Goal: Task Accomplishment & Management: Manage account settings

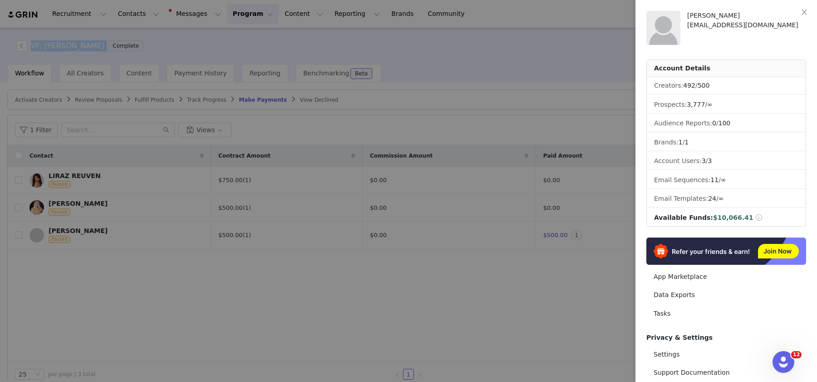
scroll to position [76, 0]
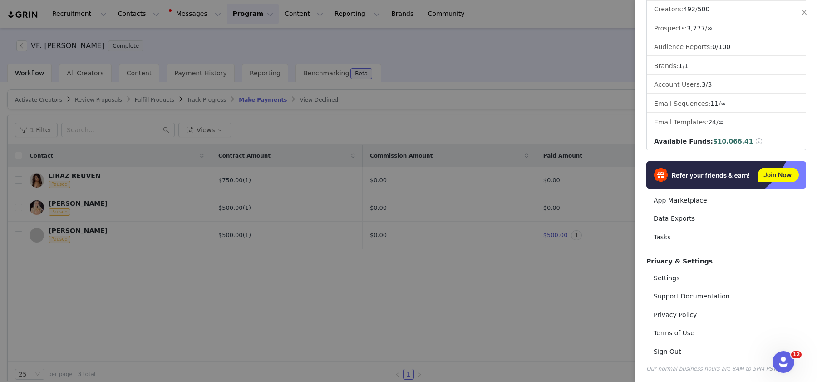
click at [434, 311] on div at bounding box center [408, 191] width 817 height 382
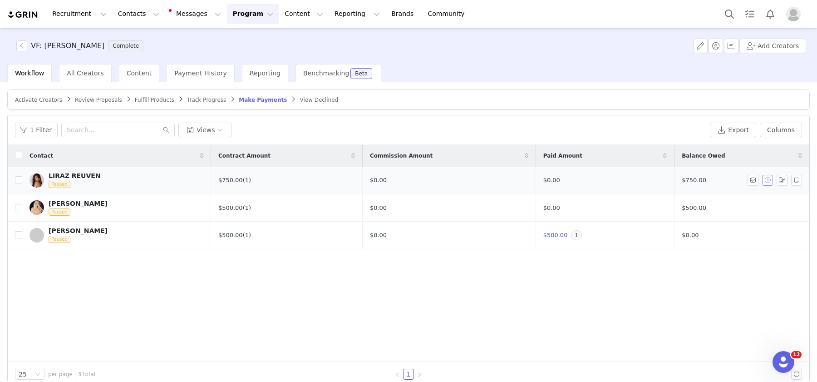
click at [766, 178] on button "button" at bounding box center [767, 180] width 11 height 11
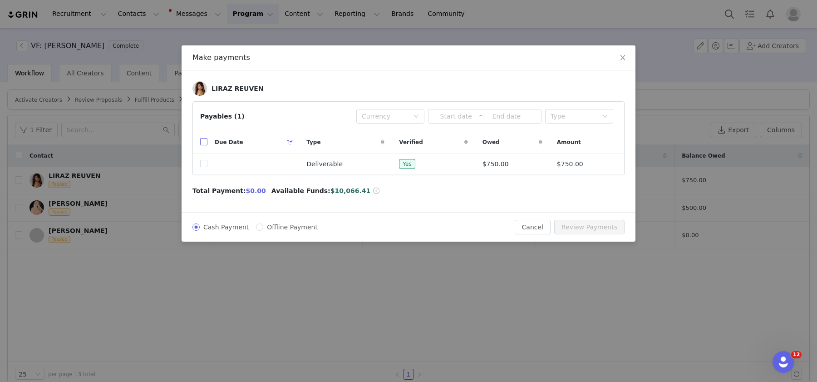
click at [201, 138] on input "checkbox" at bounding box center [203, 141] width 7 height 7
checkbox input "true"
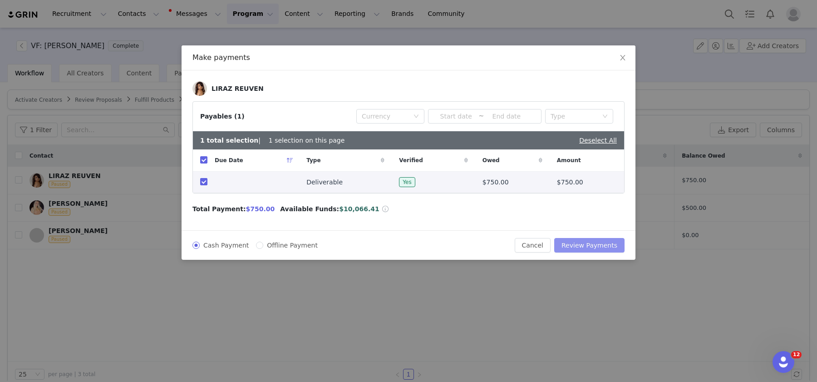
click at [605, 238] on button "Review Payments" at bounding box center [589, 245] width 70 height 15
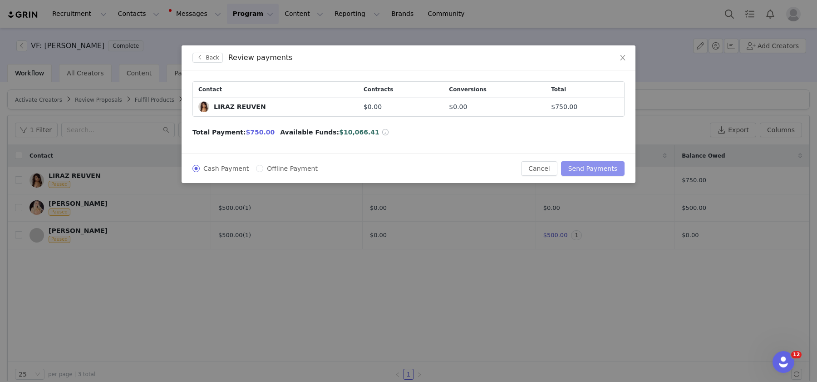
click at [586, 163] on button "Send Payments" at bounding box center [593, 168] width 64 height 15
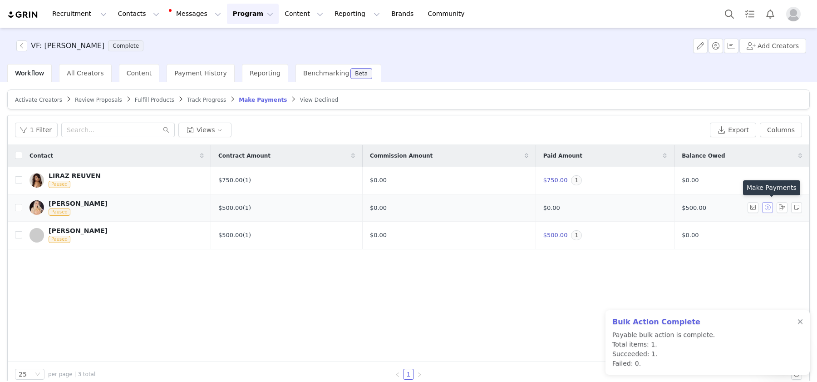
click at [766, 206] on button "button" at bounding box center [767, 207] width 11 height 11
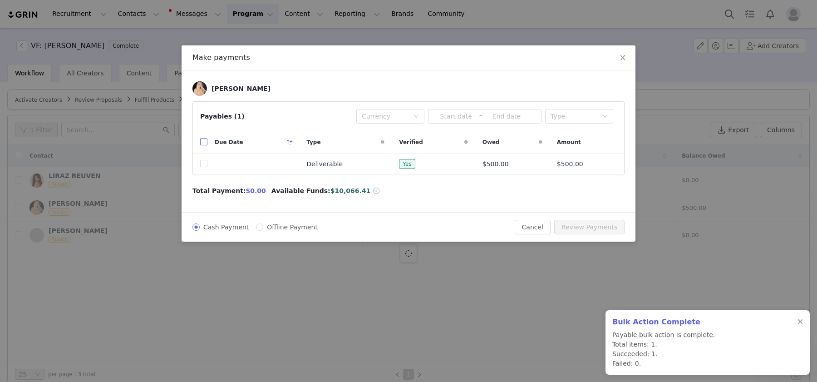
click at [201, 143] on input "checkbox" at bounding box center [203, 141] width 7 height 7
checkbox input "true"
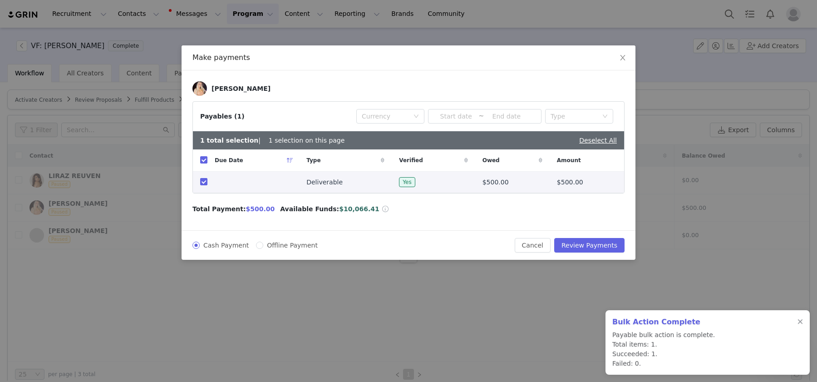
click at [572, 251] on div "Cash Payment Offline Payment Cancel Review Payments" at bounding box center [408, 244] width 454 height 29
click at [575, 245] on button "Review Payments" at bounding box center [589, 245] width 70 height 15
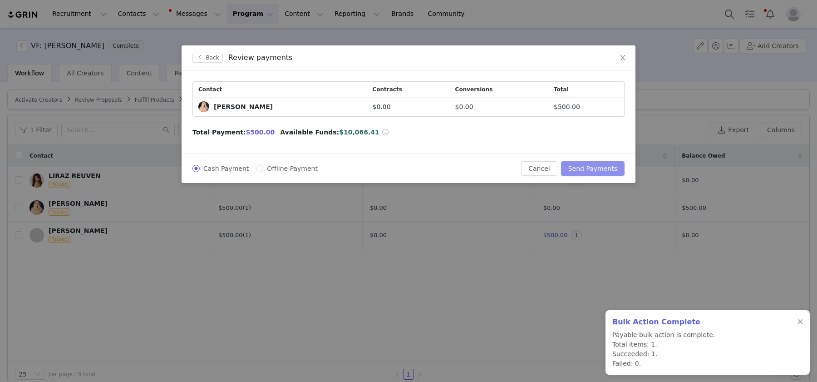
click at [598, 171] on button "Send Payments" at bounding box center [593, 168] width 64 height 15
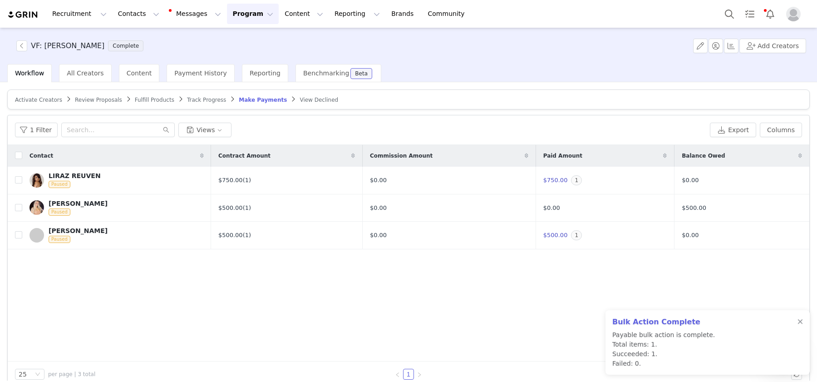
click at [22, 40] on div "VF: YOUNG HOLLYWOOD Complete Add Creators" at bounding box center [408, 46] width 817 height 36
click at [23, 44] on button "button" at bounding box center [21, 45] width 11 height 11
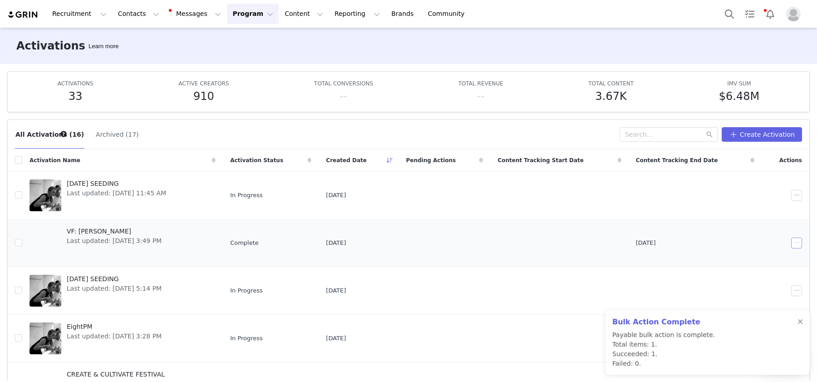
click at [795, 242] on button "button" at bounding box center [796, 242] width 11 height 11
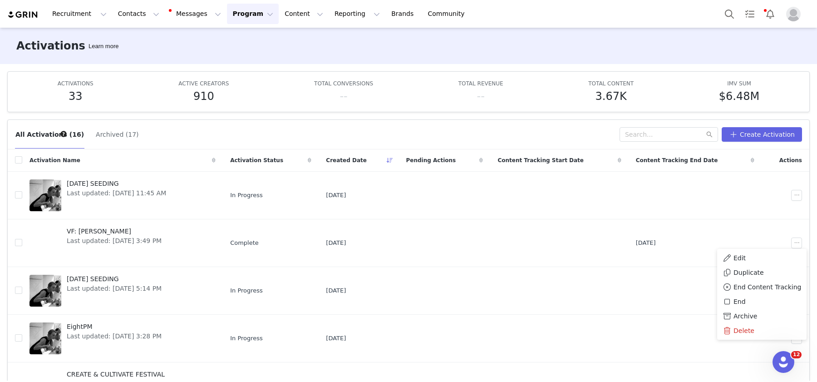
click at [381, 54] on div "Activations Learn more" at bounding box center [408, 46] width 817 height 36
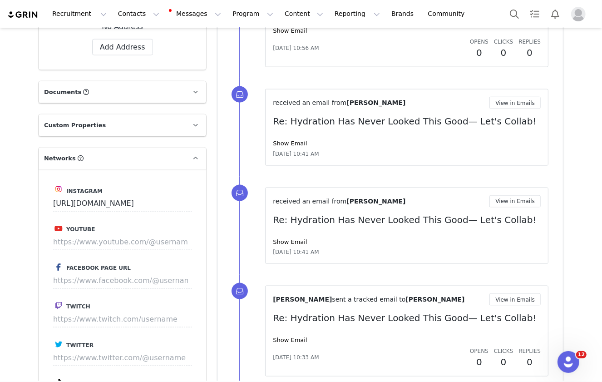
scroll to position [1096, 0]
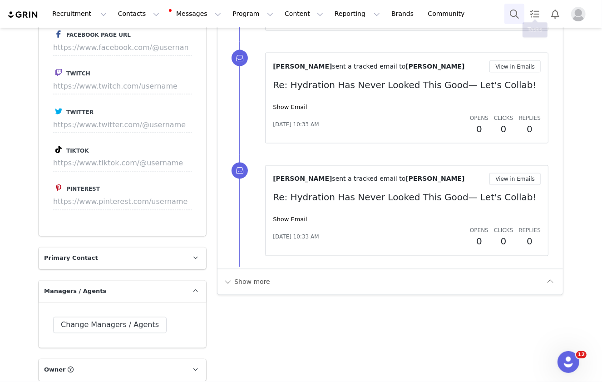
click at [513, 12] on button "Search" at bounding box center [514, 14] width 20 height 20
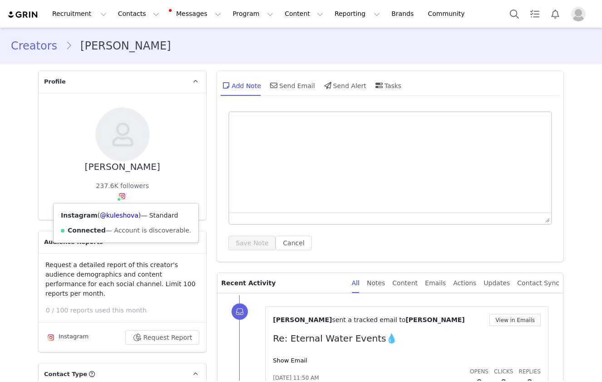
click at [121, 195] on img at bounding box center [121, 195] width 7 height 7
click at [123, 217] on link "@kuleshova" at bounding box center [119, 214] width 39 height 7
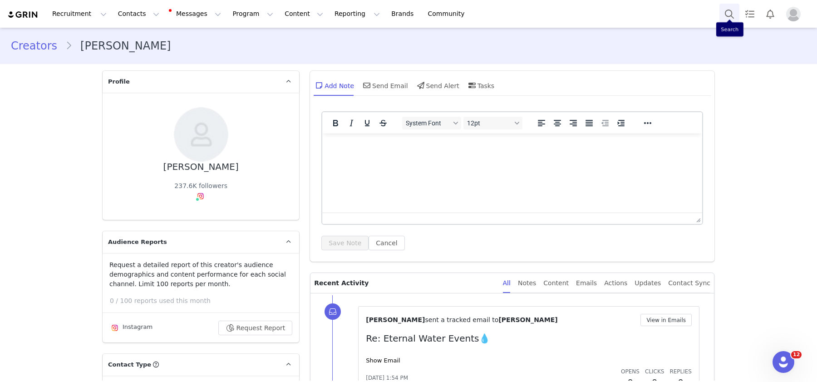
click at [601, 12] on button "Search" at bounding box center [729, 14] width 20 height 20
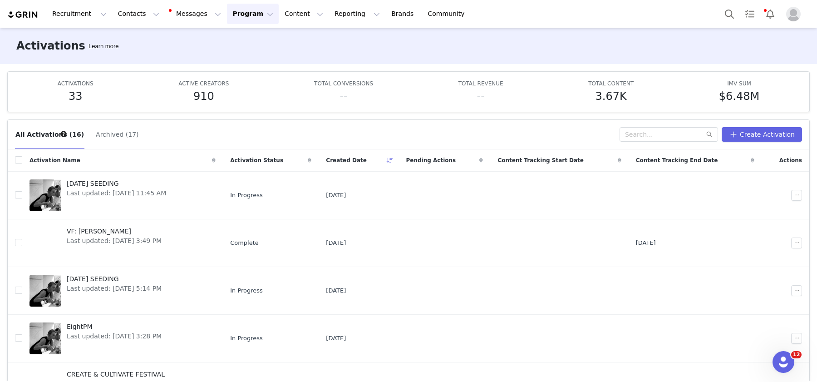
scroll to position [76, 0]
click at [728, 5] on button "Search" at bounding box center [729, 14] width 20 height 20
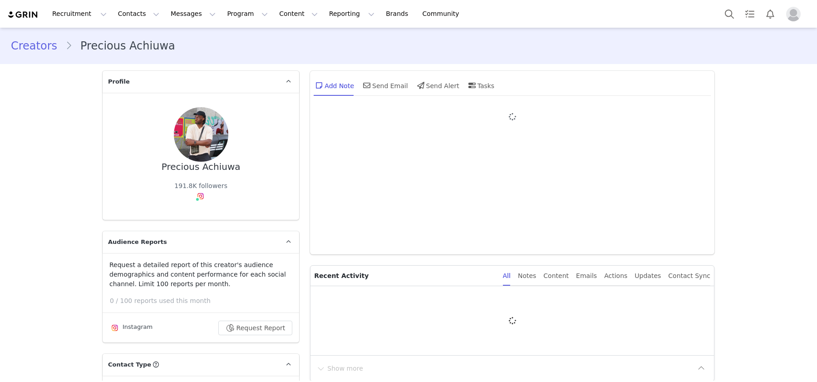
type input "+1 ([GEOGRAPHIC_DATA])"
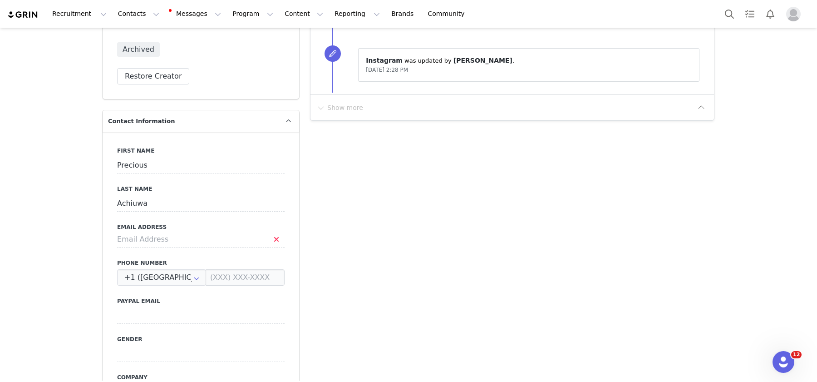
scroll to position [345, 0]
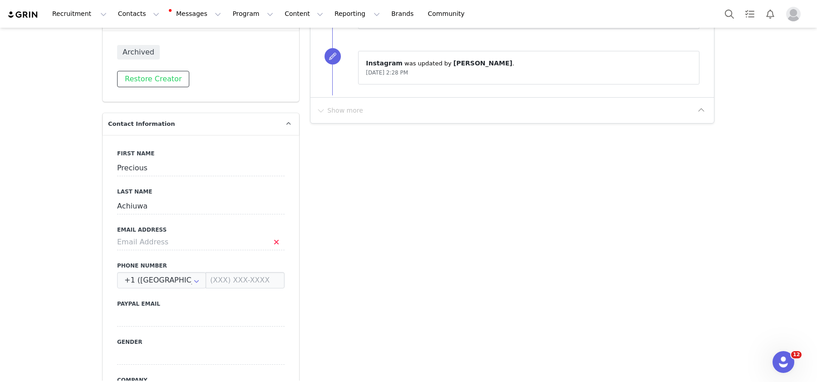
click at [169, 78] on button "Restore Creator" at bounding box center [153, 79] width 72 height 16
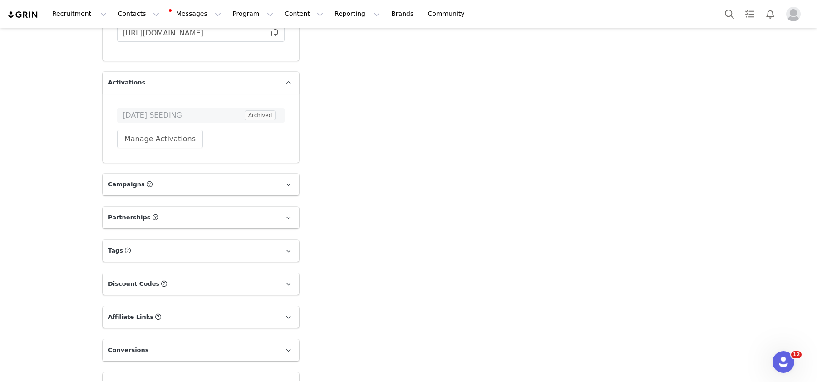
scroll to position [1645, 0]
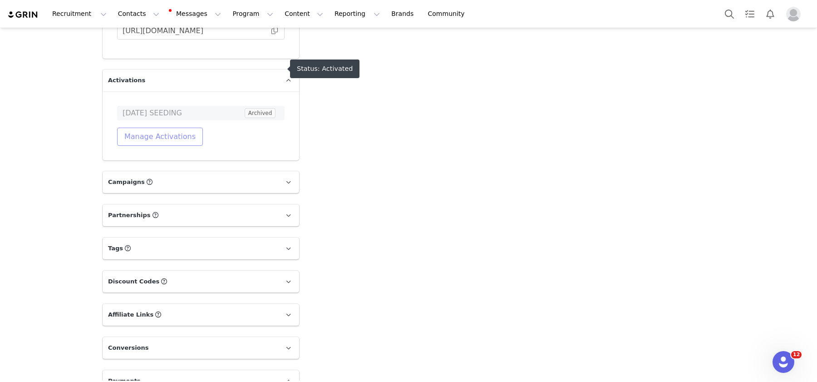
click at [172, 127] on button "Manage Activations" at bounding box center [160, 136] width 86 height 18
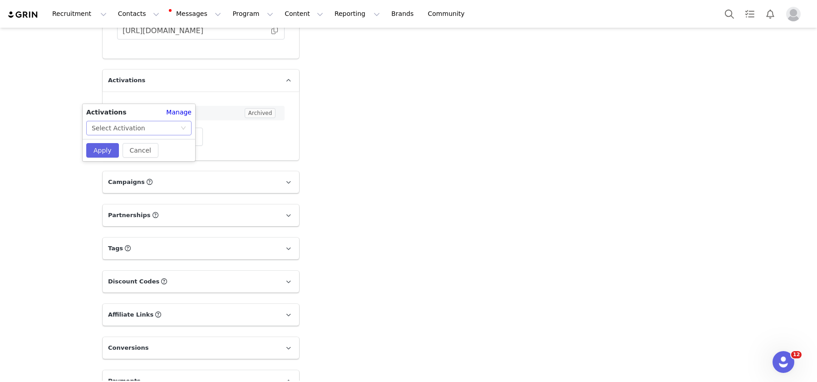
click at [162, 129] on div "Select Activation" at bounding box center [136, 128] width 88 height 14
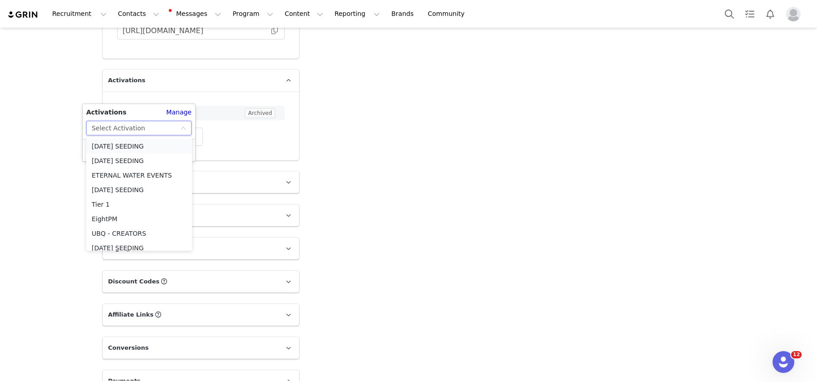
click at [158, 145] on li "SEPT 2025 SEEDING" at bounding box center [139, 146] width 106 height 15
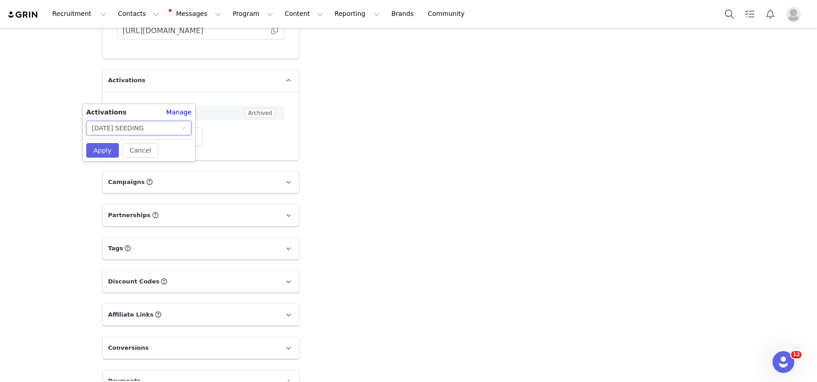
click at [98, 157] on div "Cancel Apply" at bounding box center [139, 150] width 113 height 22
click at [99, 149] on button "Apply" at bounding box center [102, 150] width 33 height 15
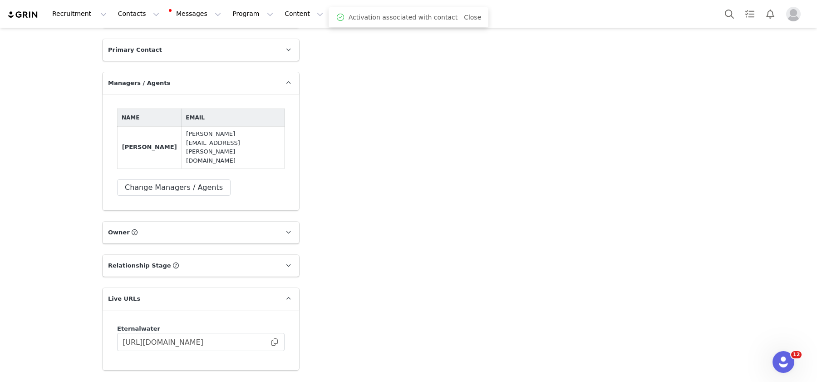
scroll to position [1326, 0]
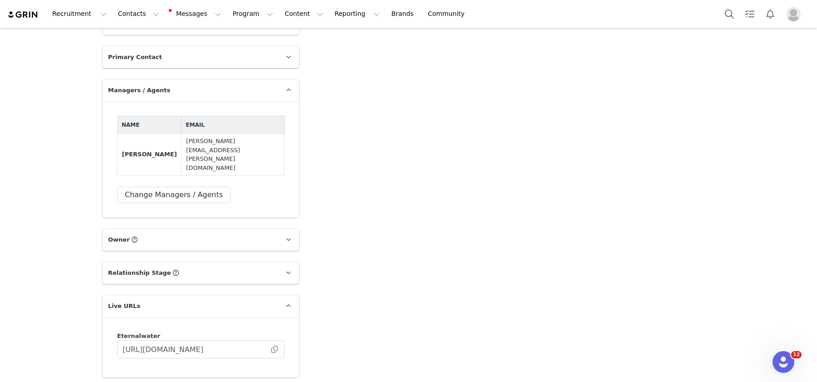
click at [216, 133] on td "[PERSON_NAME][EMAIL_ADDRESS][PERSON_NAME][DOMAIN_NAME]" at bounding box center [232, 154] width 103 height 42
copy table "Name Email ANESIA WHITFIELD"
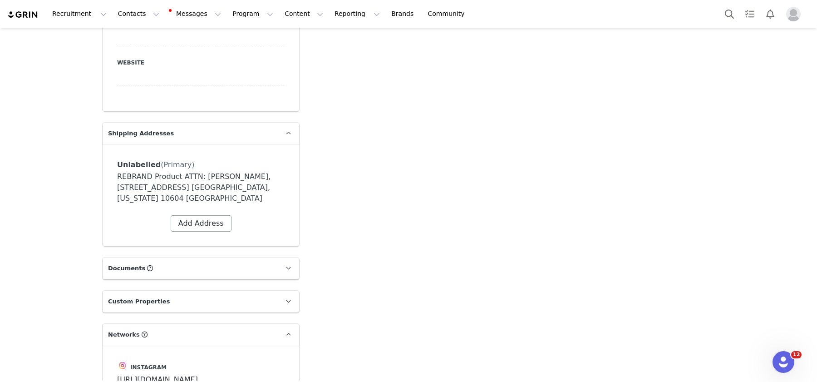
scroll to position [723, 0]
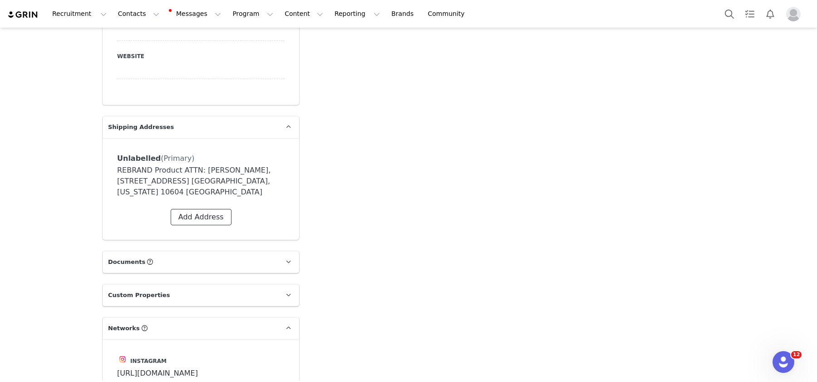
click at [210, 209] on button "Add Address" at bounding box center [201, 217] width 61 height 16
select select
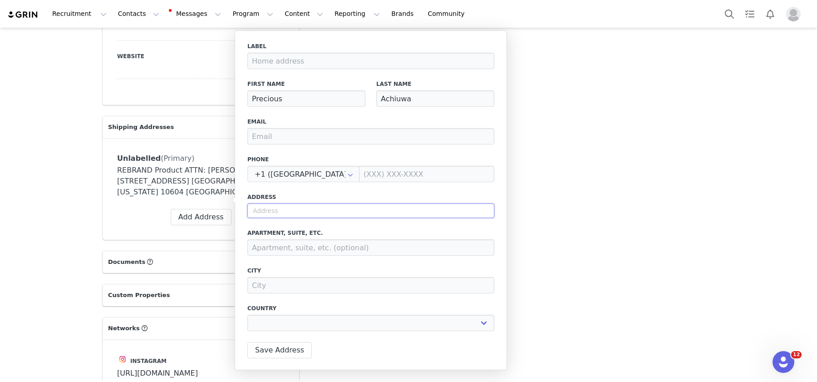
click at [281, 206] on input "text" at bounding box center [370, 210] width 247 height 15
paste input "10320 NW 74th Terrace Doral FL 33178"
type input "10320 NW 74th Terrace Doral FL 33178"
select select
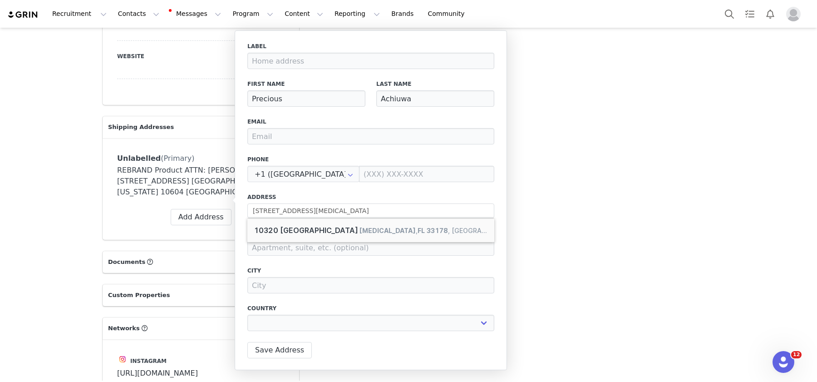
type input "10320 NW 74th Terrace"
type input "Doral"
select select "[object Object]"
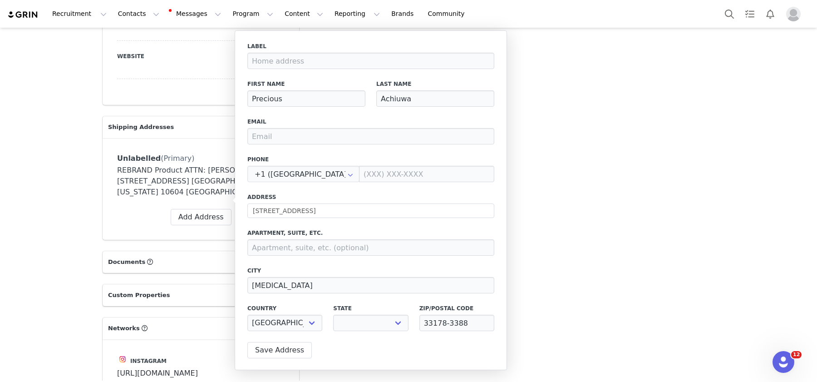
select select "[object Object]"
click at [289, 355] on button "Save Address" at bounding box center [279, 350] width 64 height 16
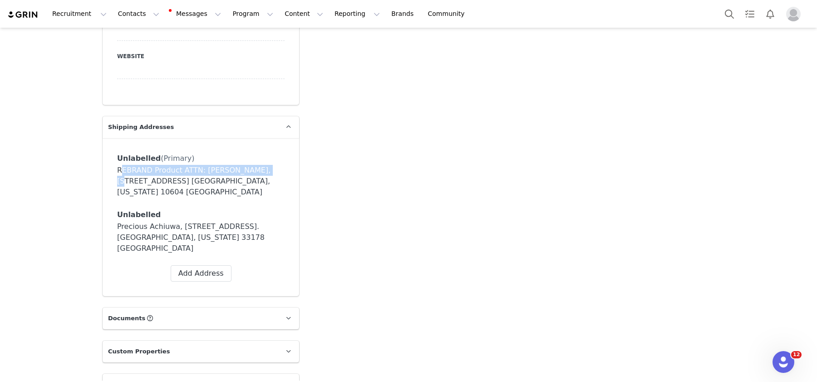
drag, startPoint x: 255, startPoint y: 152, endPoint x: 117, endPoint y: 150, distance: 138.4
click at [117, 165] on div "REBRAND Product ATTN: Anesia Whitfield, 149 Lincoln Ave. Harrison, New York 106…" at bounding box center [200, 181] width 167 height 33
copy div "REBRAND Product ATTN: Anesia Whitfield"
click at [251, 209] on button at bounding box center [247, 215] width 15 height 12
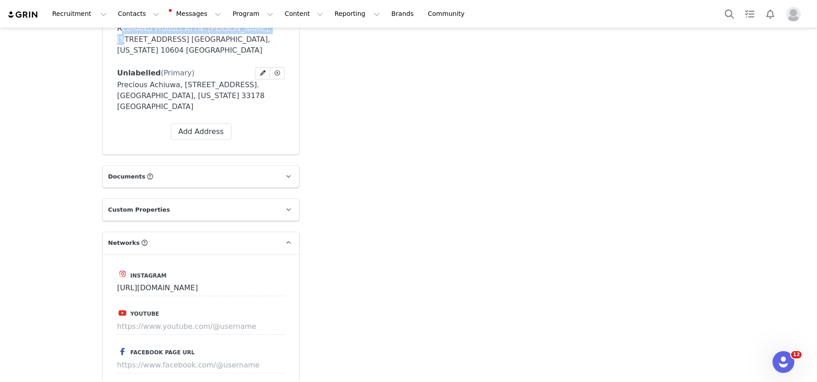
scroll to position [985, 0]
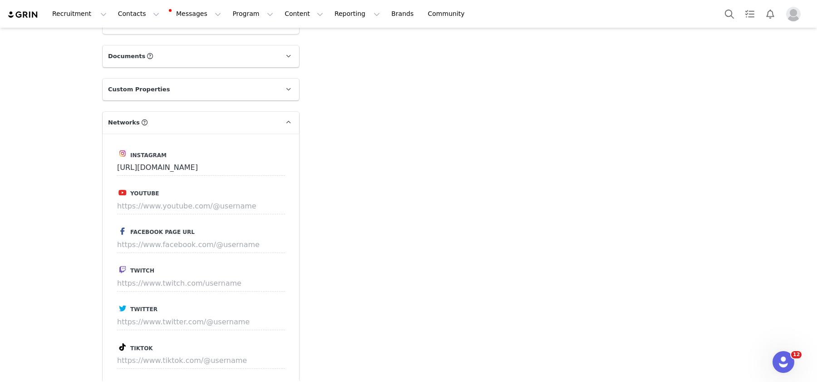
click at [268, 264] on div "Instagram https://www.instagram.com/precious Youtube Facebook Page URL Twitch T…" at bounding box center [201, 282] width 196 height 299
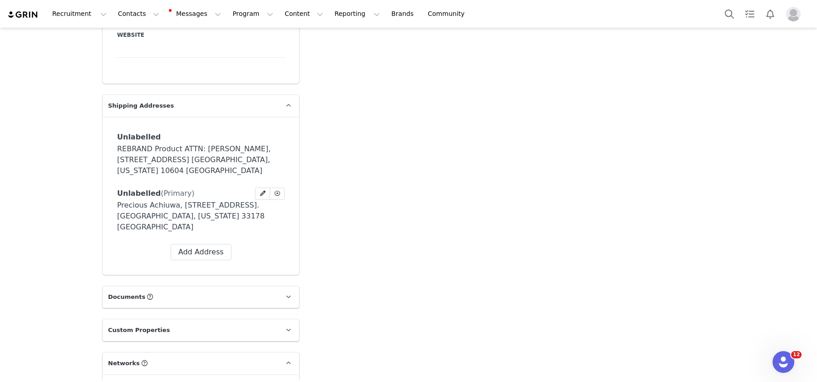
scroll to position [740, 0]
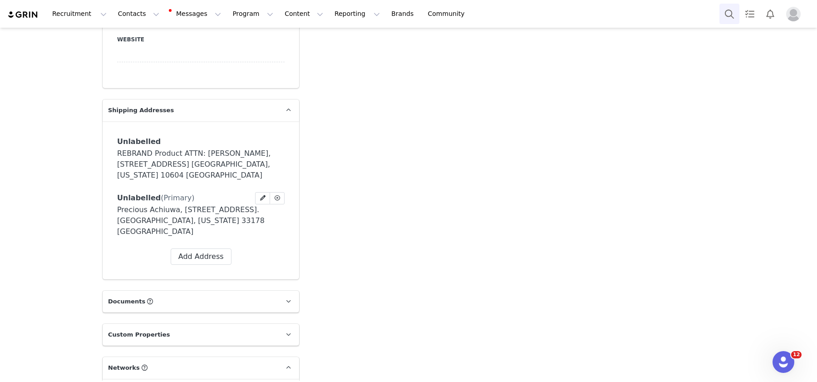
click at [728, 11] on button "Search" at bounding box center [729, 14] width 20 height 20
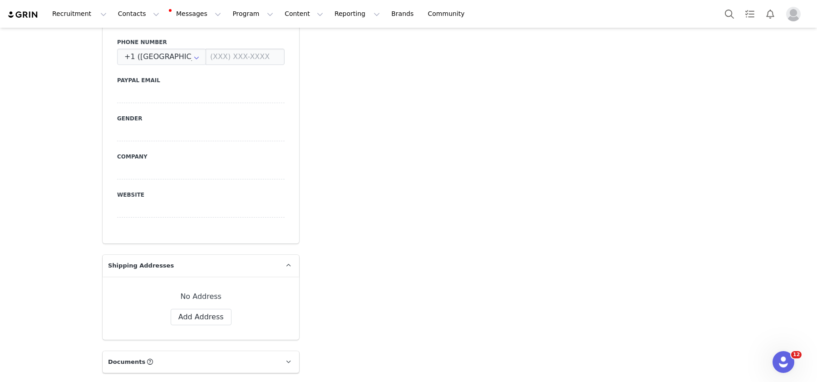
scroll to position [536, 0]
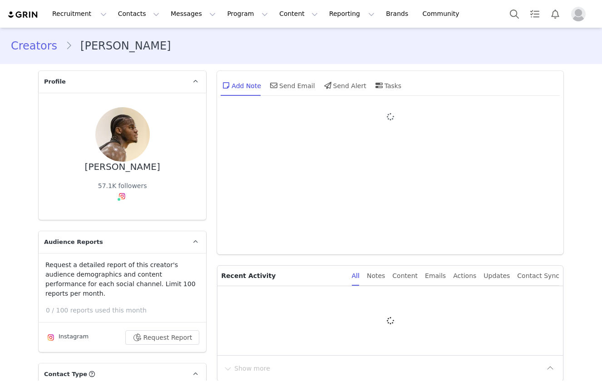
type input "+1 ([GEOGRAPHIC_DATA])"
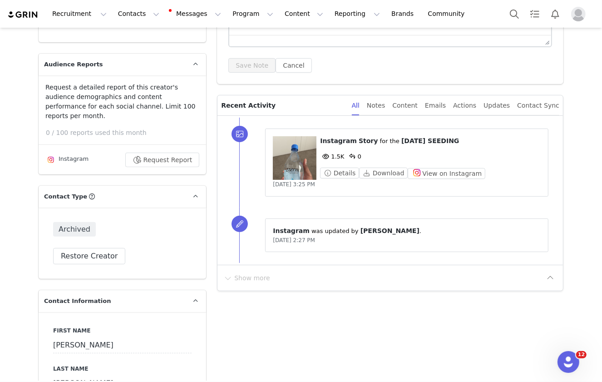
scroll to position [177, 0]
click at [108, 248] on button "Restore Creator" at bounding box center [89, 256] width 72 height 16
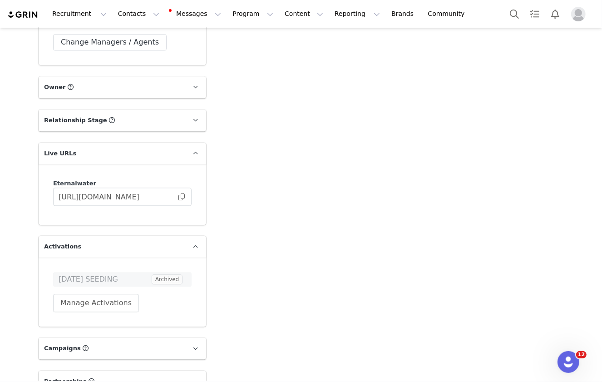
scroll to position [1489, 0]
click at [105, 292] on button "Manage Activations" at bounding box center [96, 301] width 86 height 18
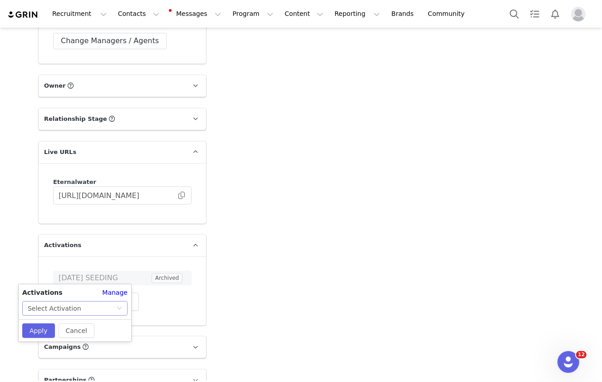
click at [98, 304] on div "Select Activation" at bounding box center [72, 308] width 88 height 14
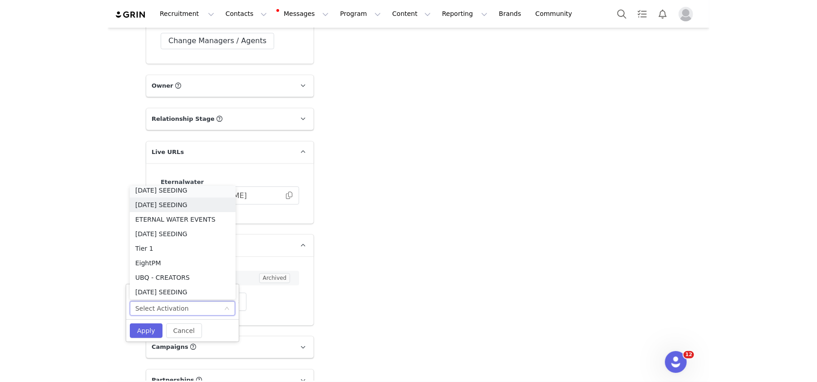
scroll to position [1, 0]
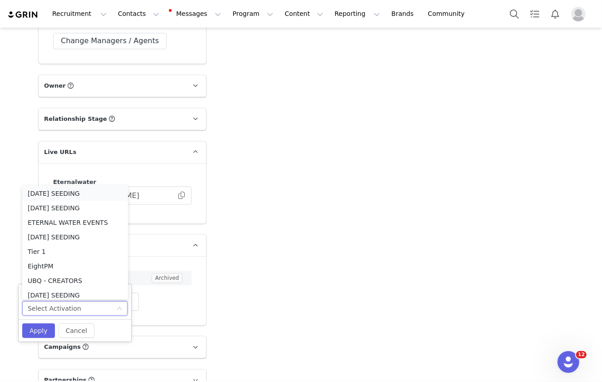
click at [94, 191] on li "SEPT 2025 SEEDING" at bounding box center [75, 193] width 106 height 15
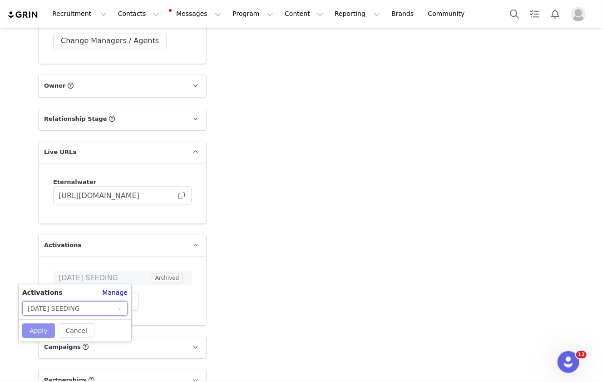
click at [43, 336] on button "Apply" at bounding box center [38, 330] width 33 height 15
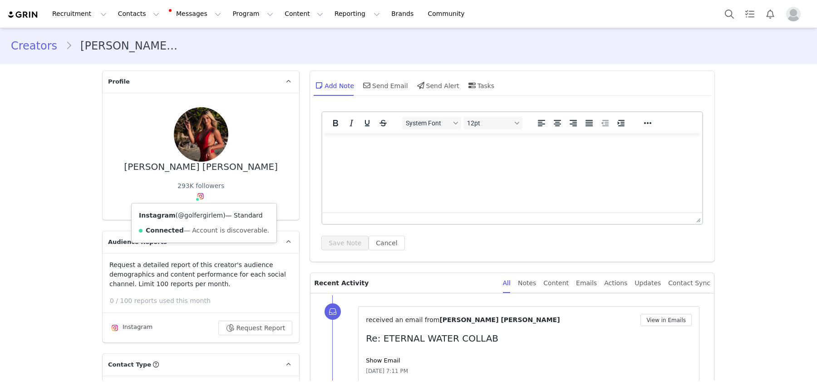
click at [202, 214] on link "@golfergirlem" at bounding box center [200, 214] width 45 height 7
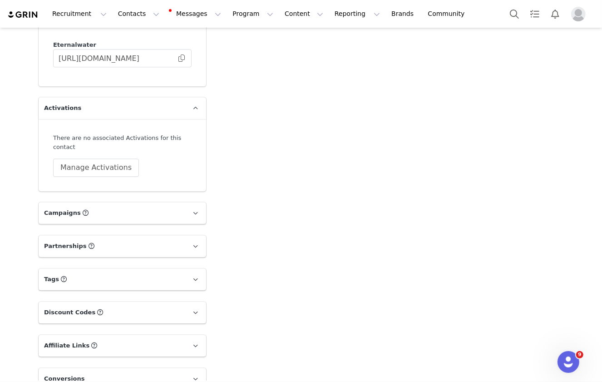
scroll to position [1479, 0]
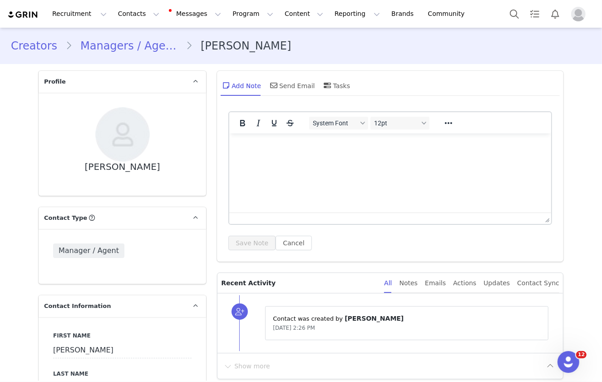
scroll to position [536, 0]
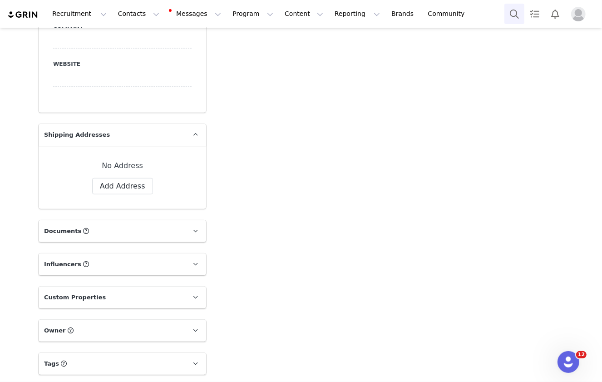
click at [511, 9] on button "Search" at bounding box center [514, 14] width 20 height 20
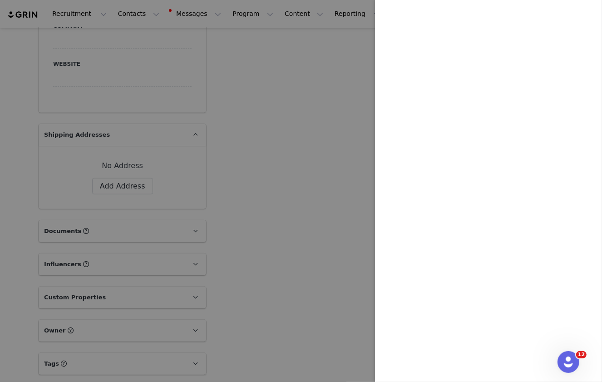
click at [248, 81] on div at bounding box center [301, 191] width 602 height 382
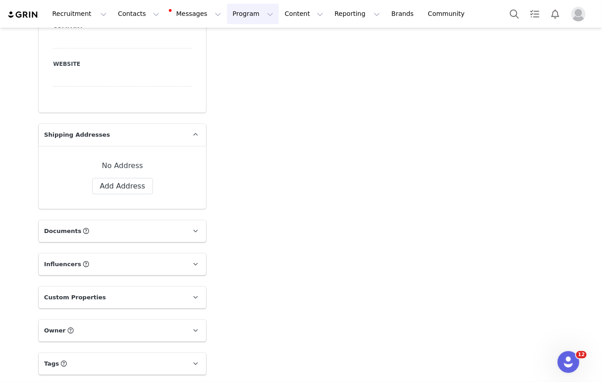
click at [237, 13] on button "Program Program" at bounding box center [253, 14] width 52 height 20
click at [74, 16] on button "Recruitment Recruitment" at bounding box center [79, 14] width 65 height 20
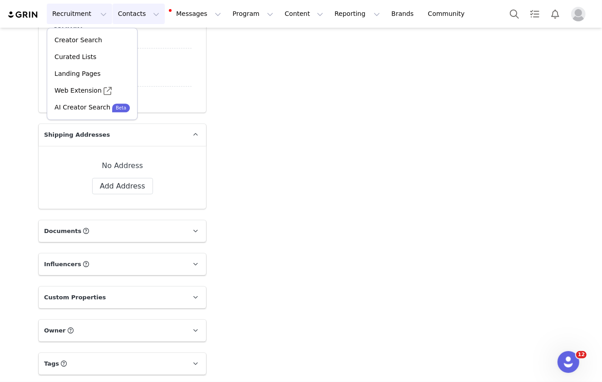
click at [122, 5] on button "Contacts Contacts" at bounding box center [139, 14] width 52 height 20
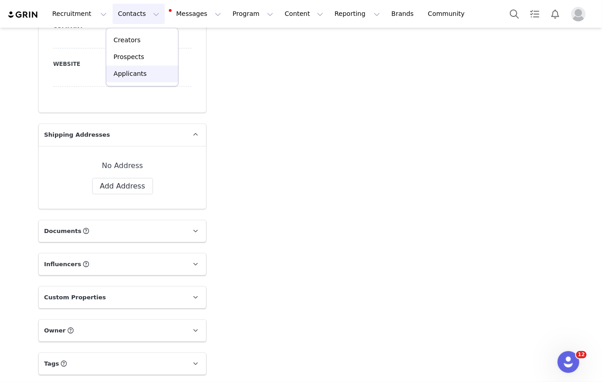
click at [135, 72] on p "Applicants" at bounding box center [129, 74] width 33 height 10
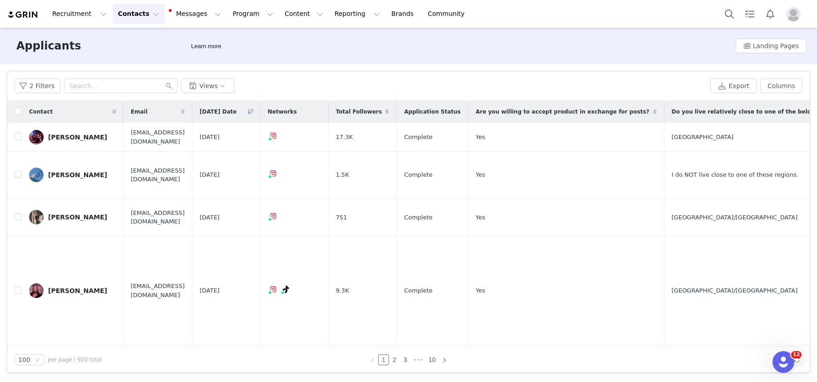
click at [83, 112] on div "Contact" at bounding box center [73, 112] width 102 height 22
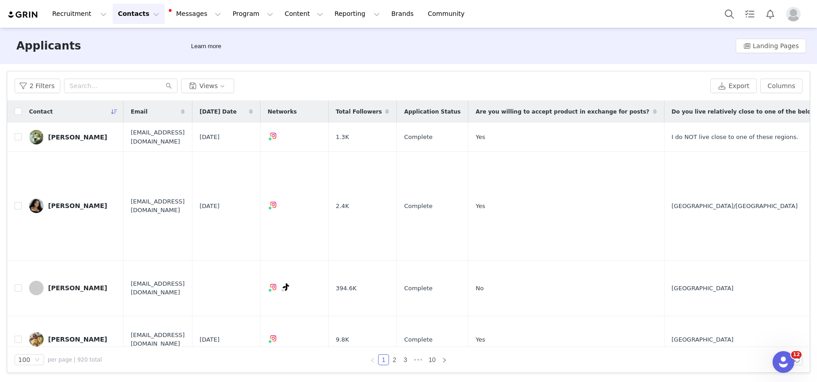
click at [83, 112] on div "Contact" at bounding box center [73, 112] width 102 height 22
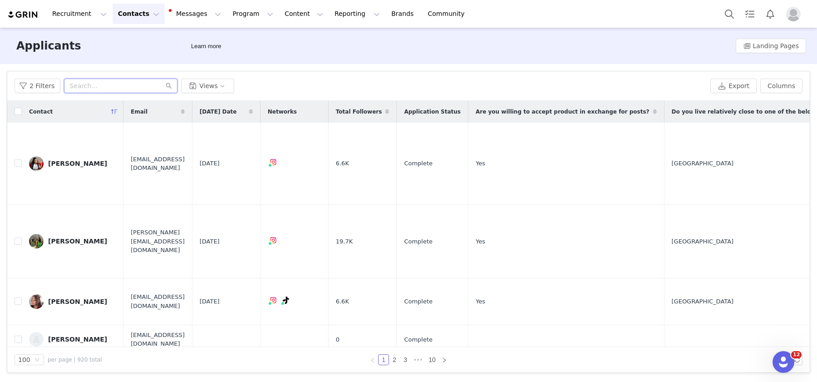
click at [153, 89] on input "text" at bounding box center [120, 85] width 113 height 15
paste input "[EMAIL_ADDRESS][DOMAIN_NAME]"
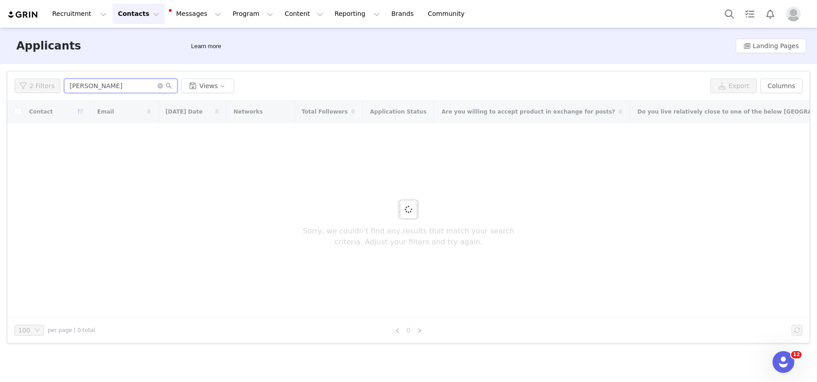
type input "[PERSON_NAME]"
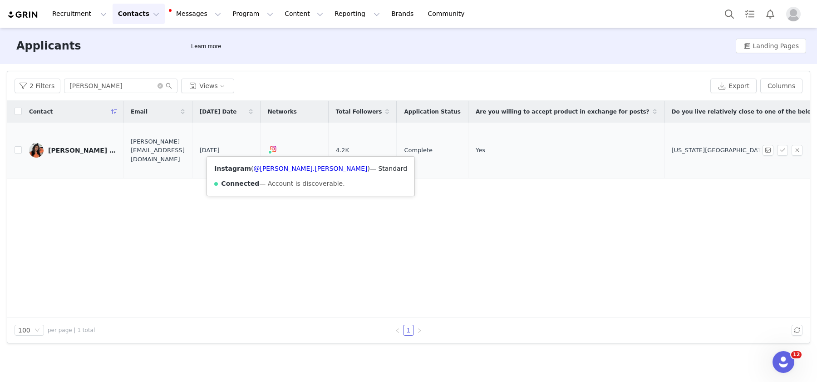
click at [277, 146] on img at bounding box center [272, 148] width 7 height 7
click at [277, 167] on link "@[PERSON_NAME].[PERSON_NAME]" at bounding box center [310, 168] width 114 height 7
